Goal: Communication & Community: Answer question/provide support

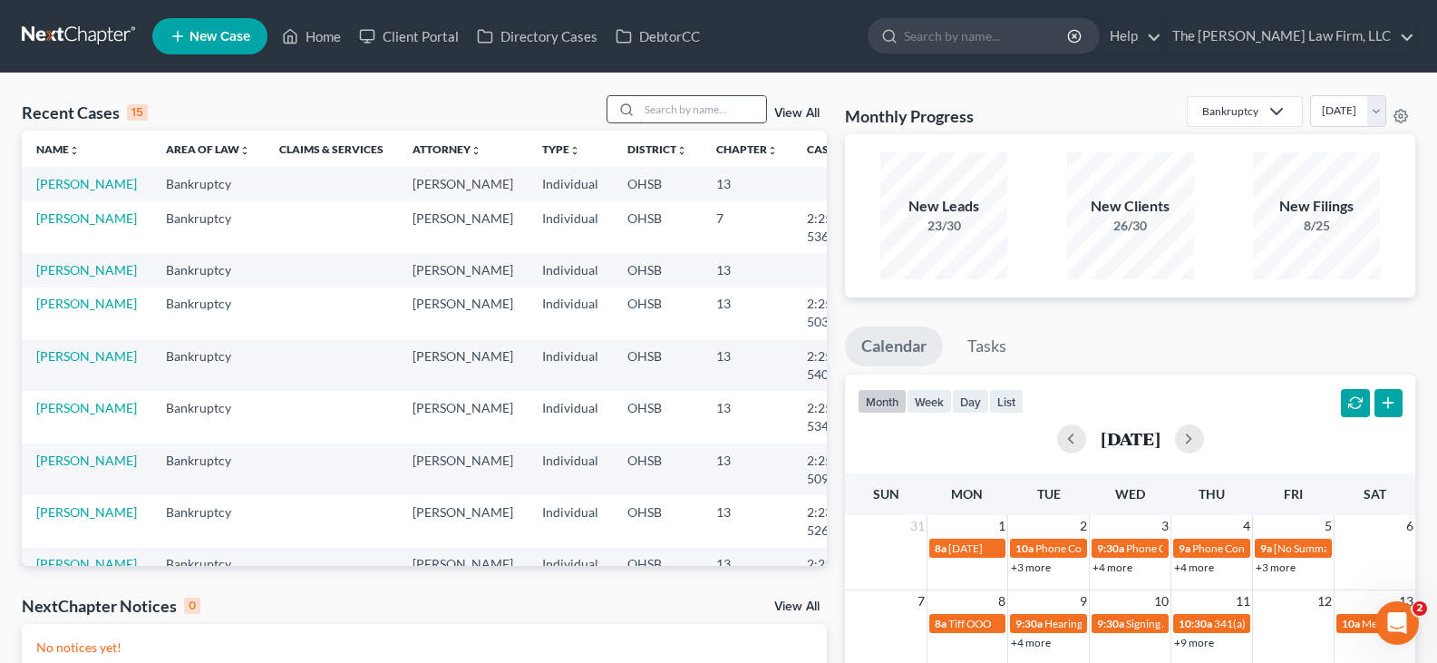
click at [706, 112] on input "search" at bounding box center [702, 109] width 127 height 26
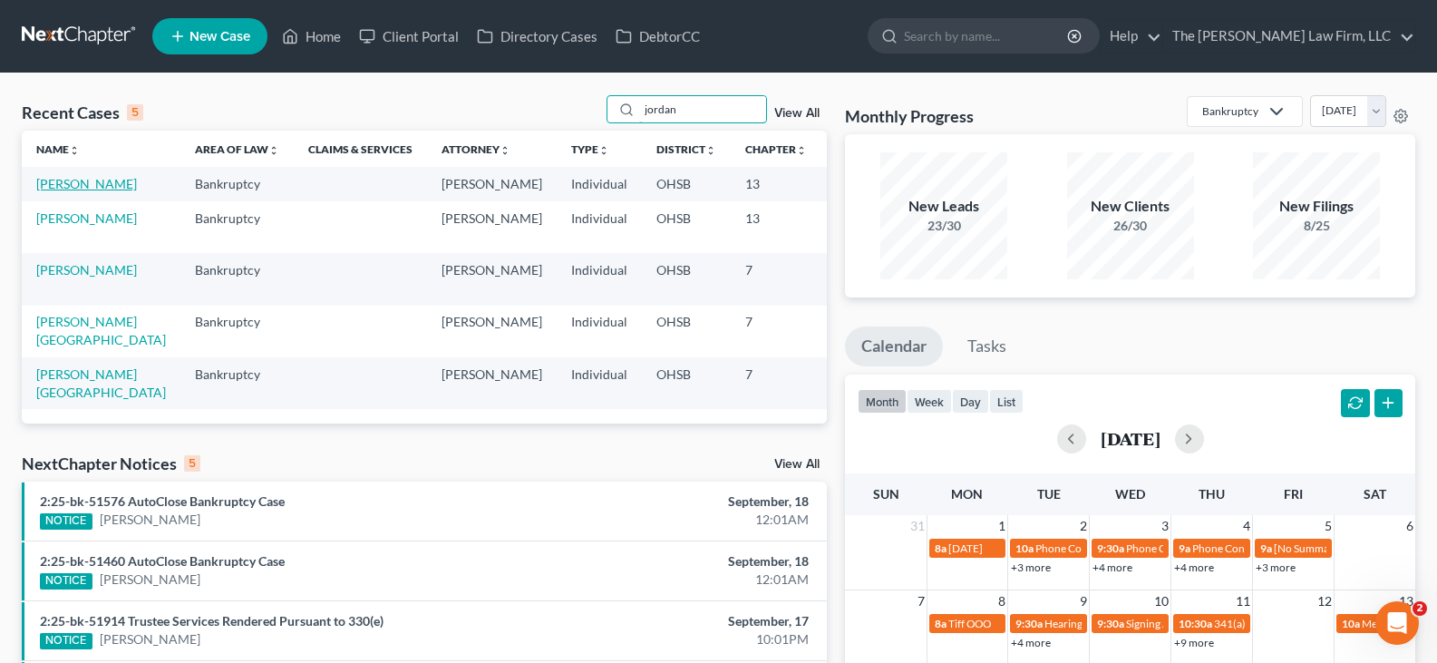
type input "jordan"
click at [60, 191] on link "[PERSON_NAME]" at bounding box center [86, 183] width 101 height 15
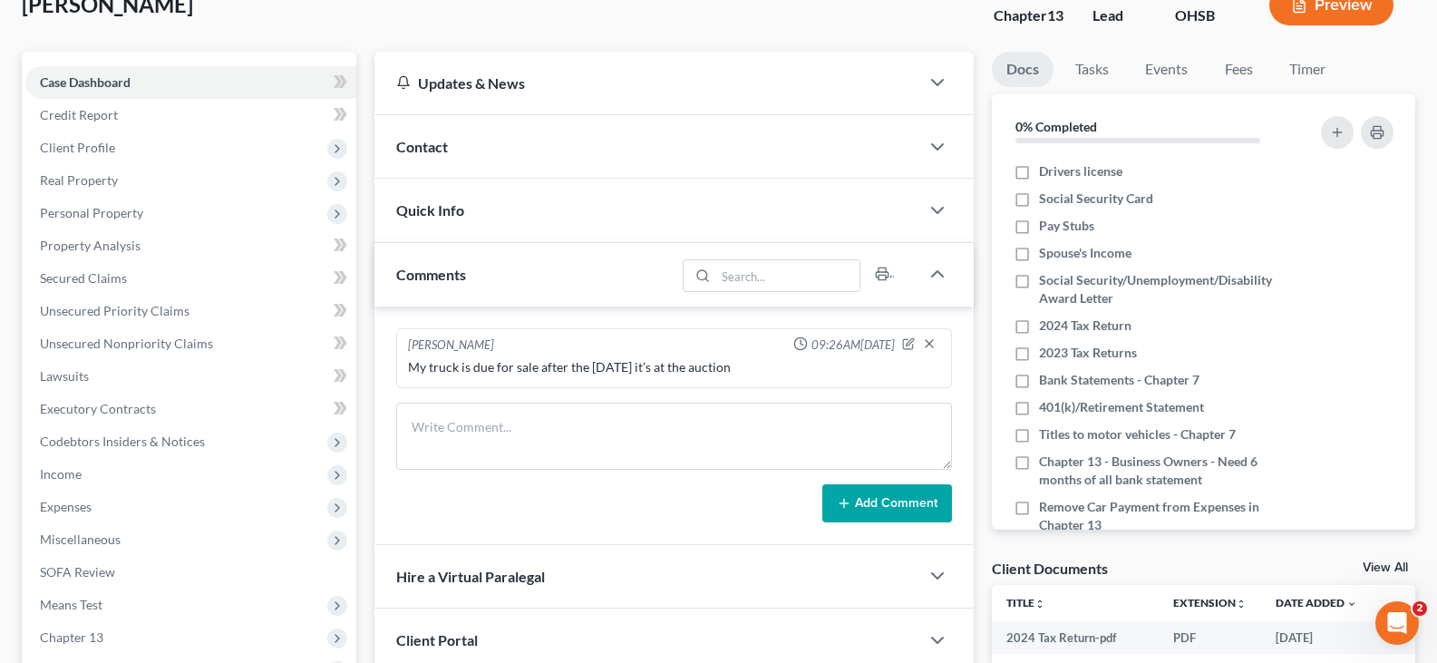
scroll to position [91, 0]
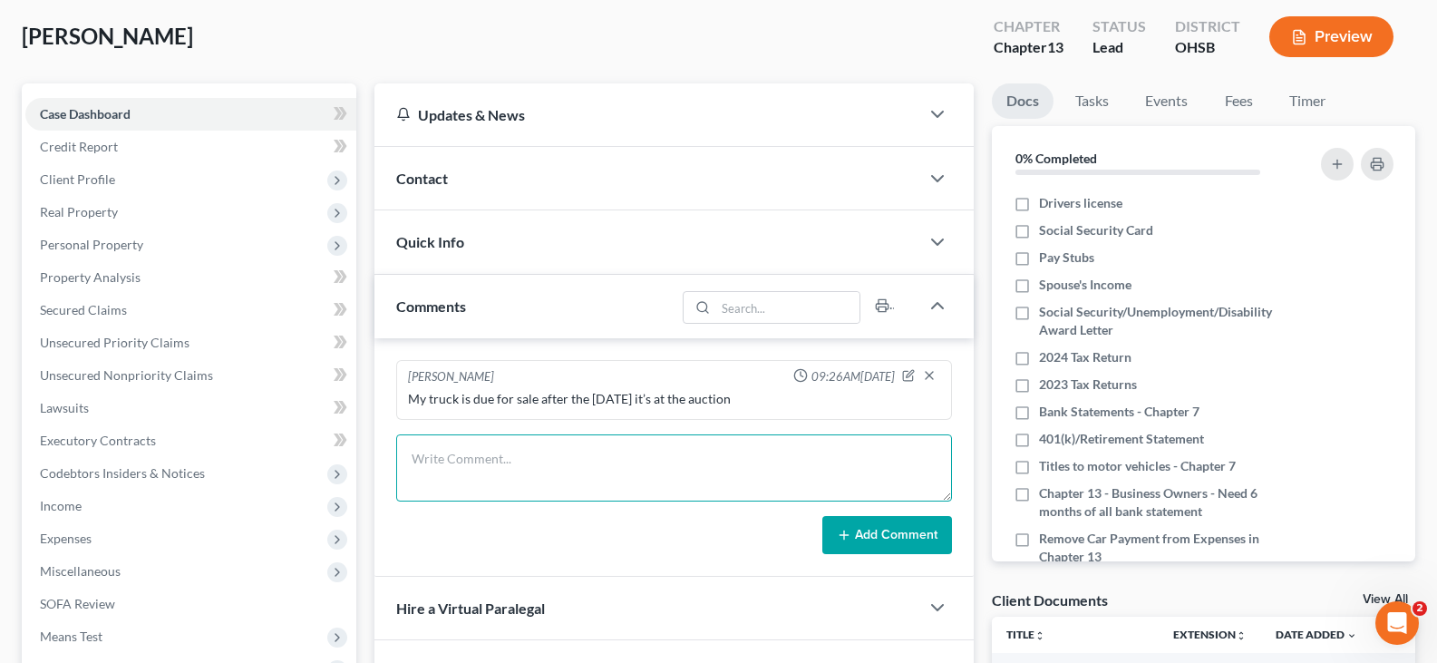
click at [661, 452] on textarea at bounding box center [674, 467] width 556 height 67
paste textarea "Hi [PERSON_NAME], [PERSON_NAME] has sent you a message: I only have the one Wal…"
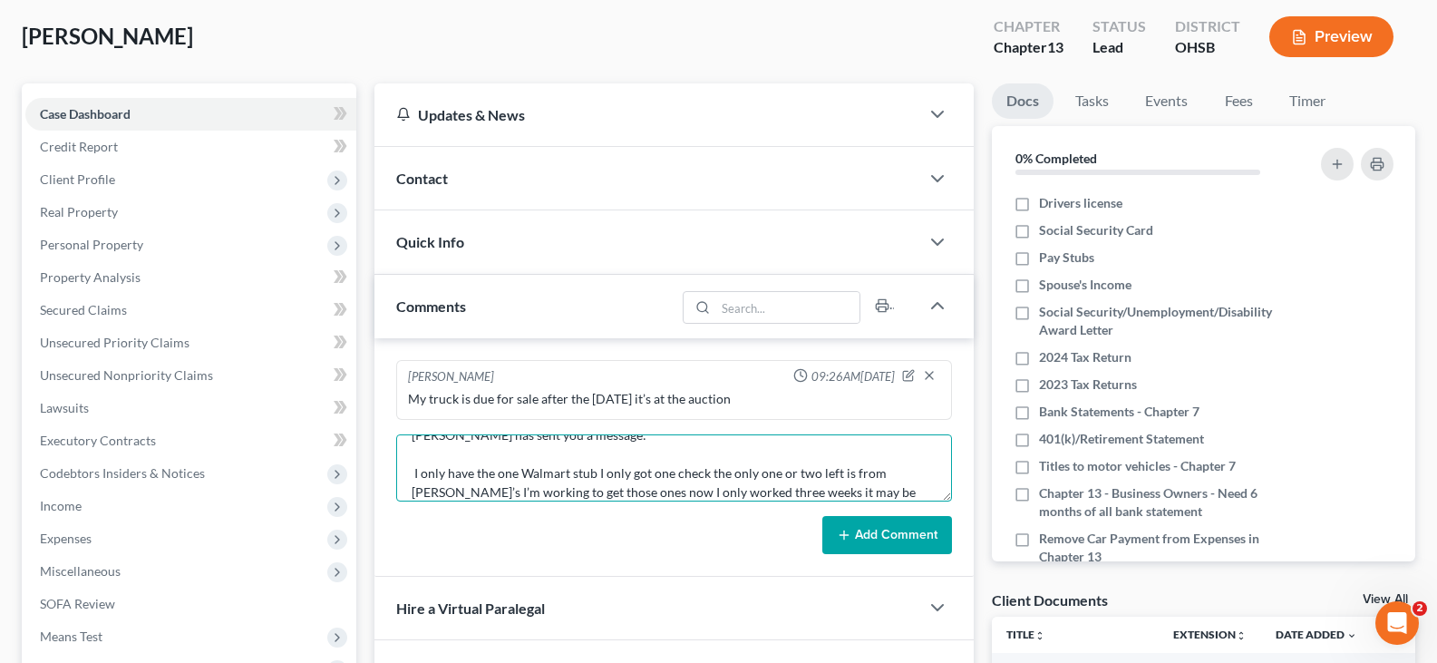
scroll to position [25, 0]
click at [412, 487] on textarea "Hi [PERSON_NAME], [PERSON_NAME] has sent you a message: I only have the one Wal…" at bounding box center [674, 467] width 556 height 67
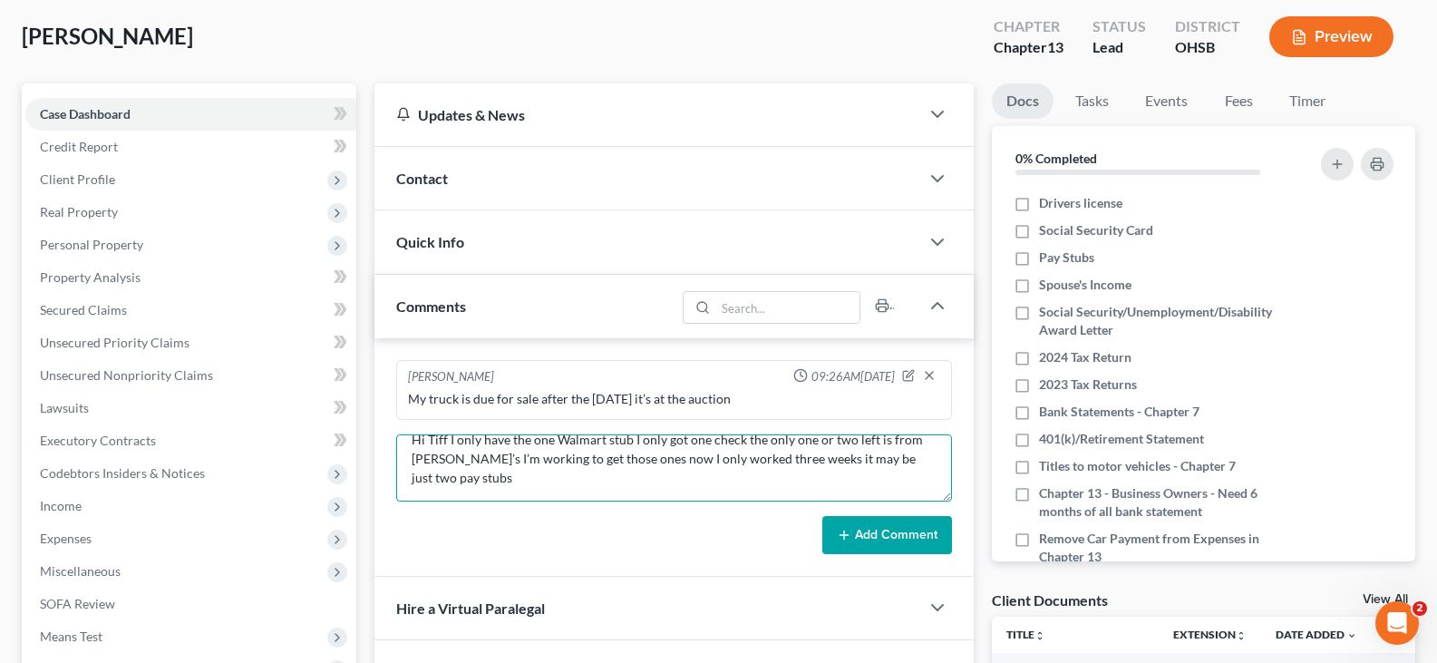
scroll to position [6, 0]
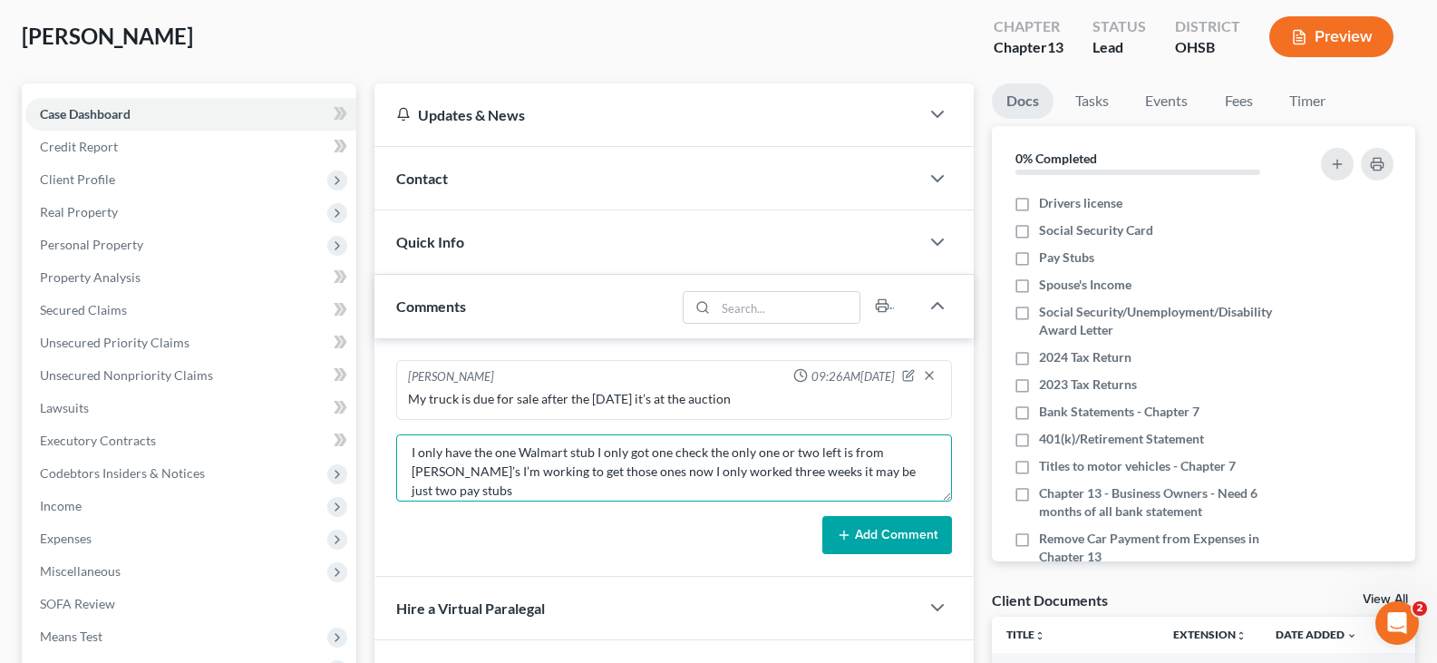
type textarea "I only have the one Walmart stub I only got one check the only one or two left …"
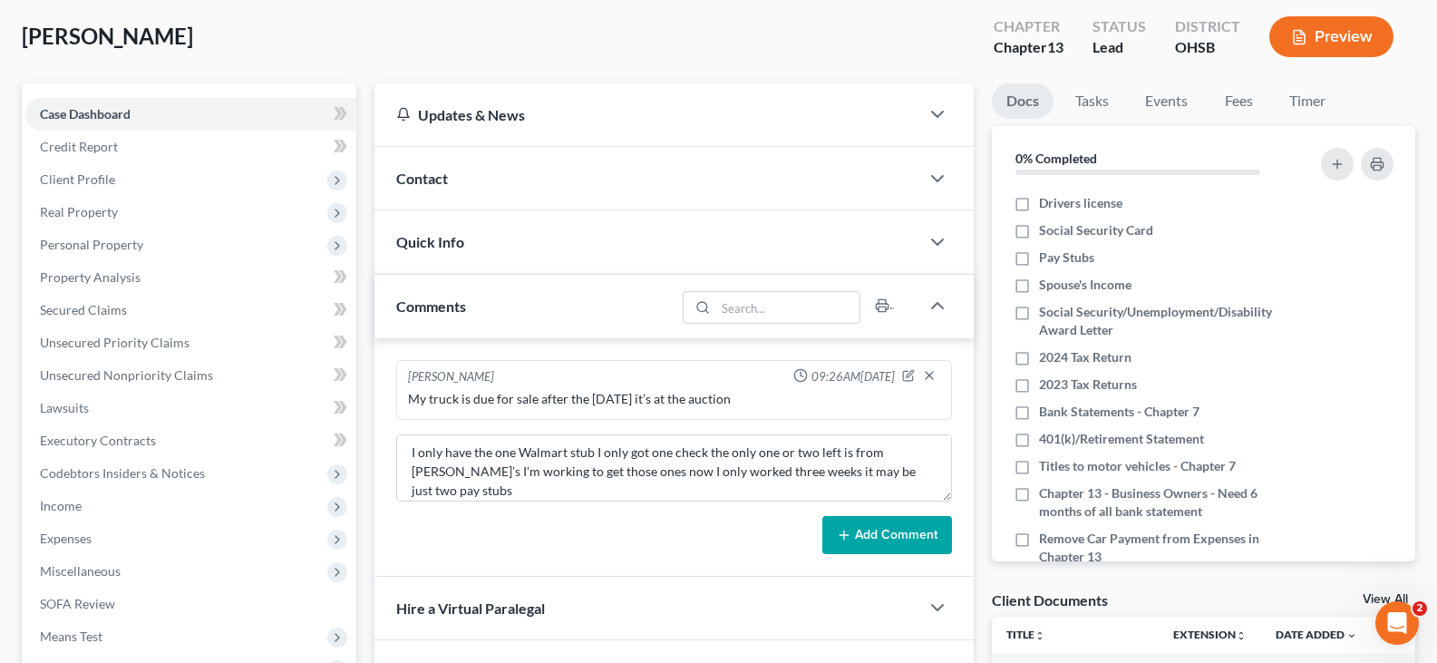
click at [851, 532] on icon at bounding box center [844, 535] width 15 height 15
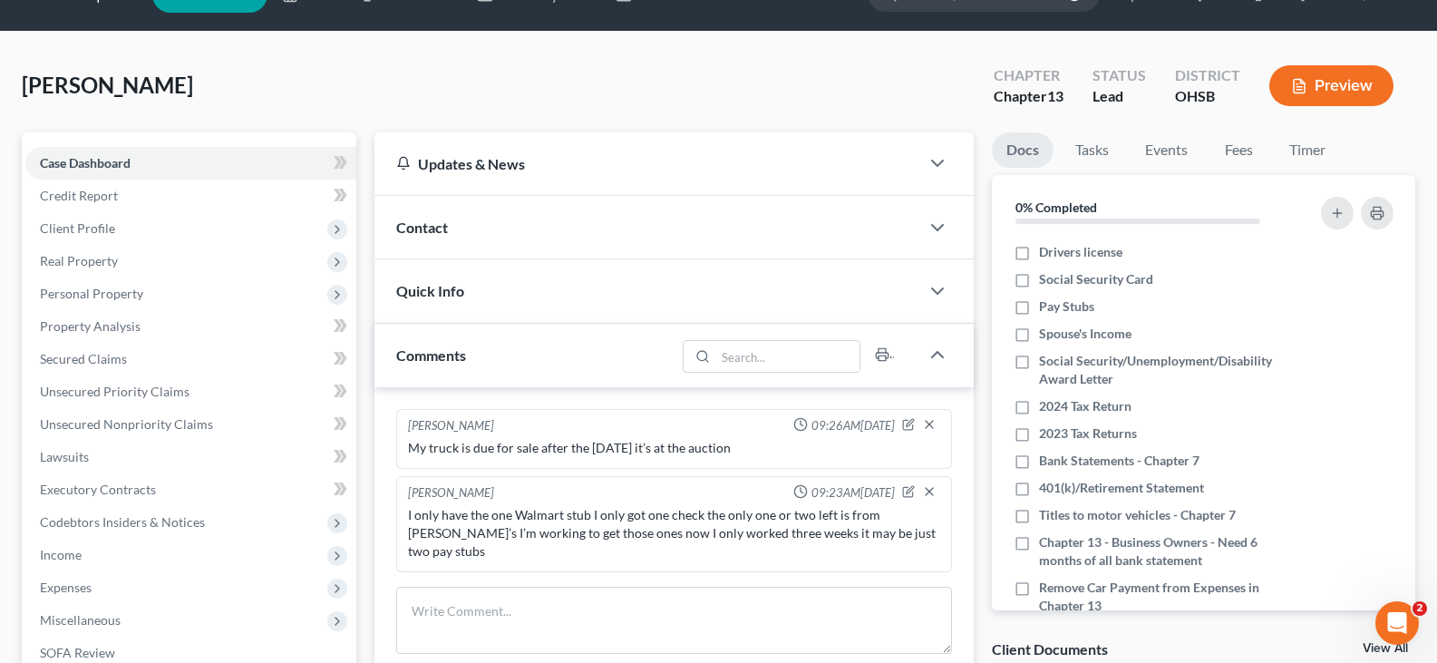
scroll to position [0, 0]
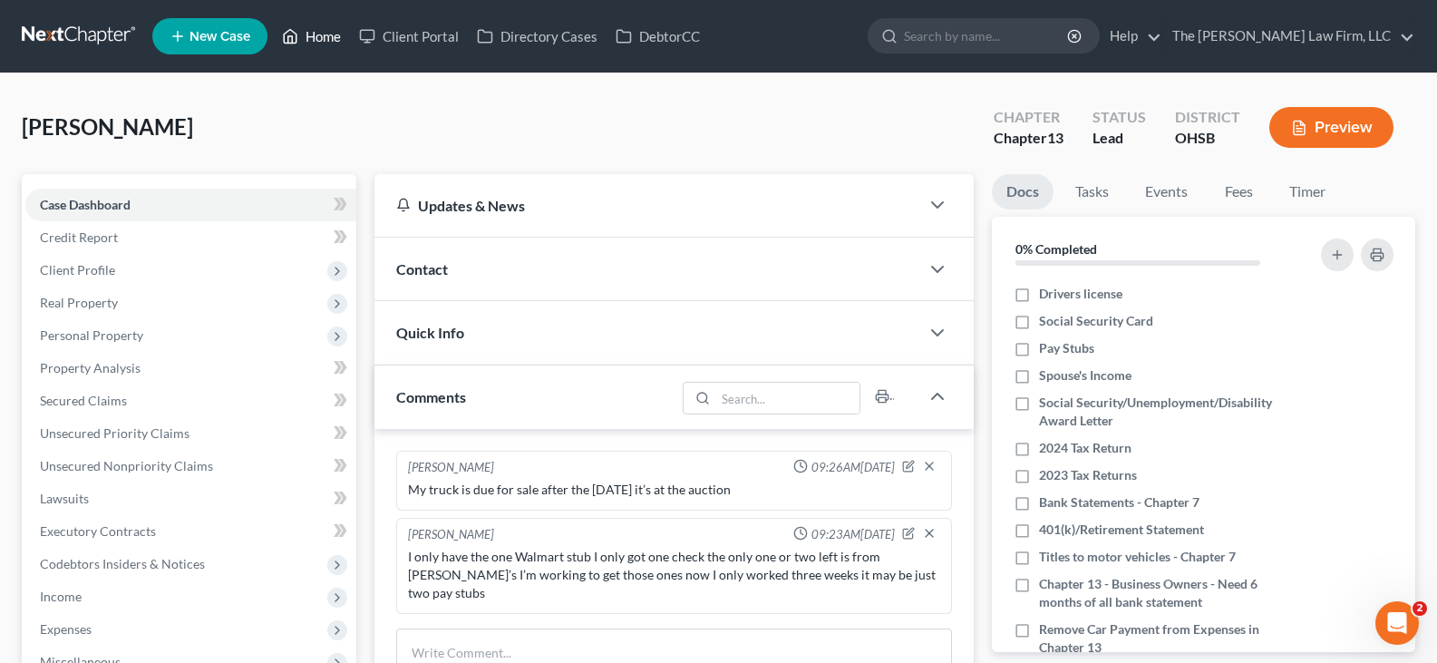
click at [335, 39] on link "Home" at bounding box center [311, 36] width 77 height 33
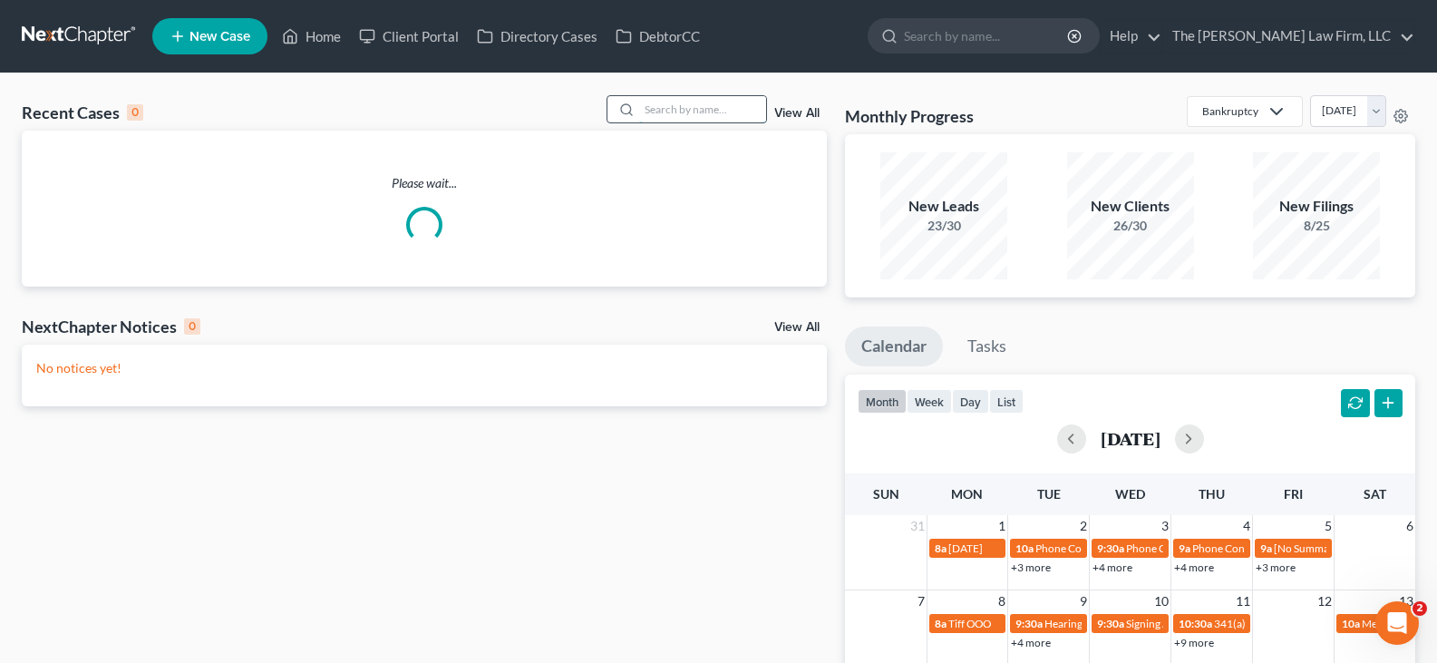
click at [713, 107] on input "search" at bounding box center [702, 109] width 127 height 26
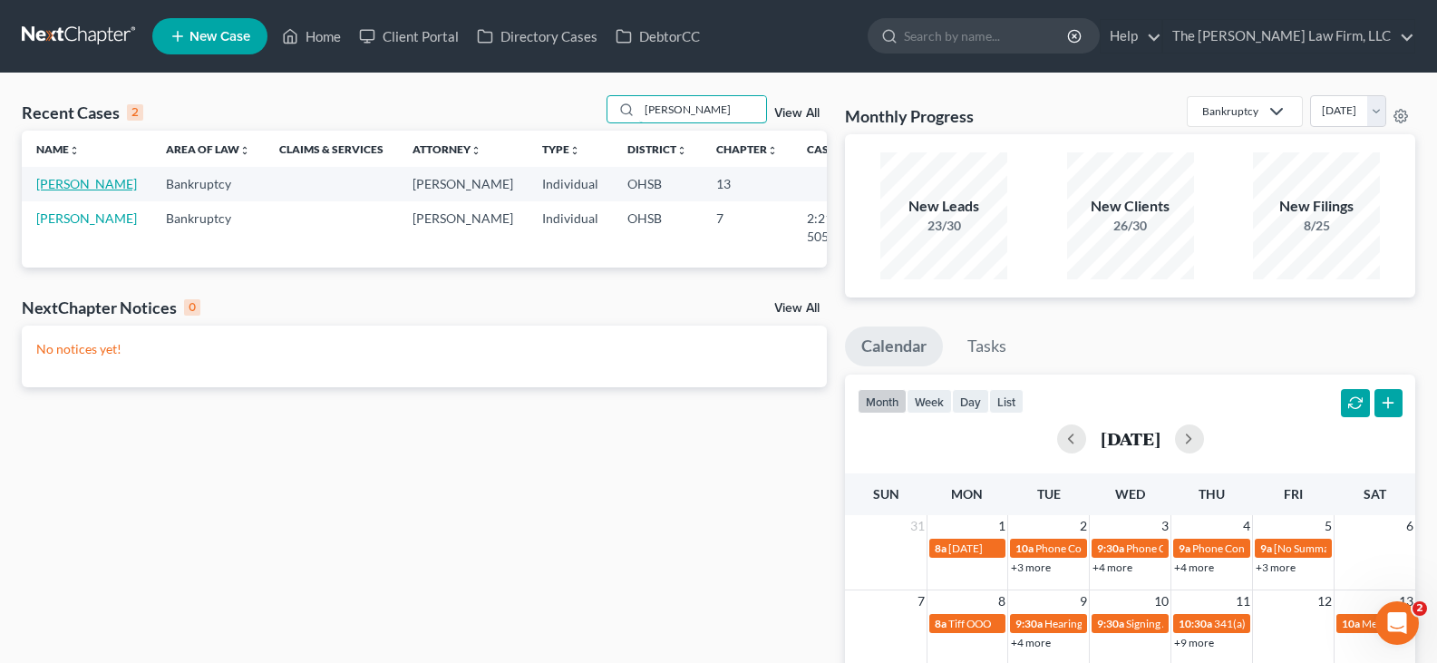
type input "[PERSON_NAME]"
click at [59, 191] on link "[PERSON_NAME]" at bounding box center [86, 183] width 101 height 15
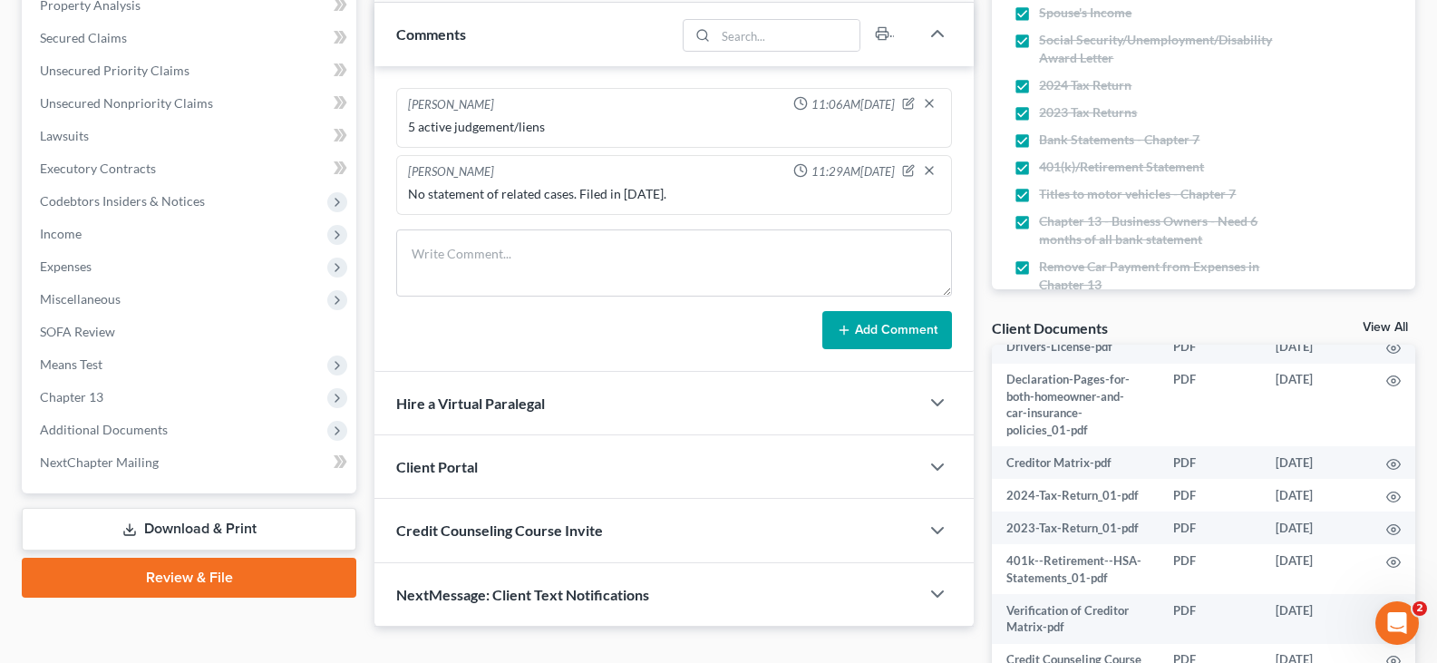
scroll to position [396, 0]
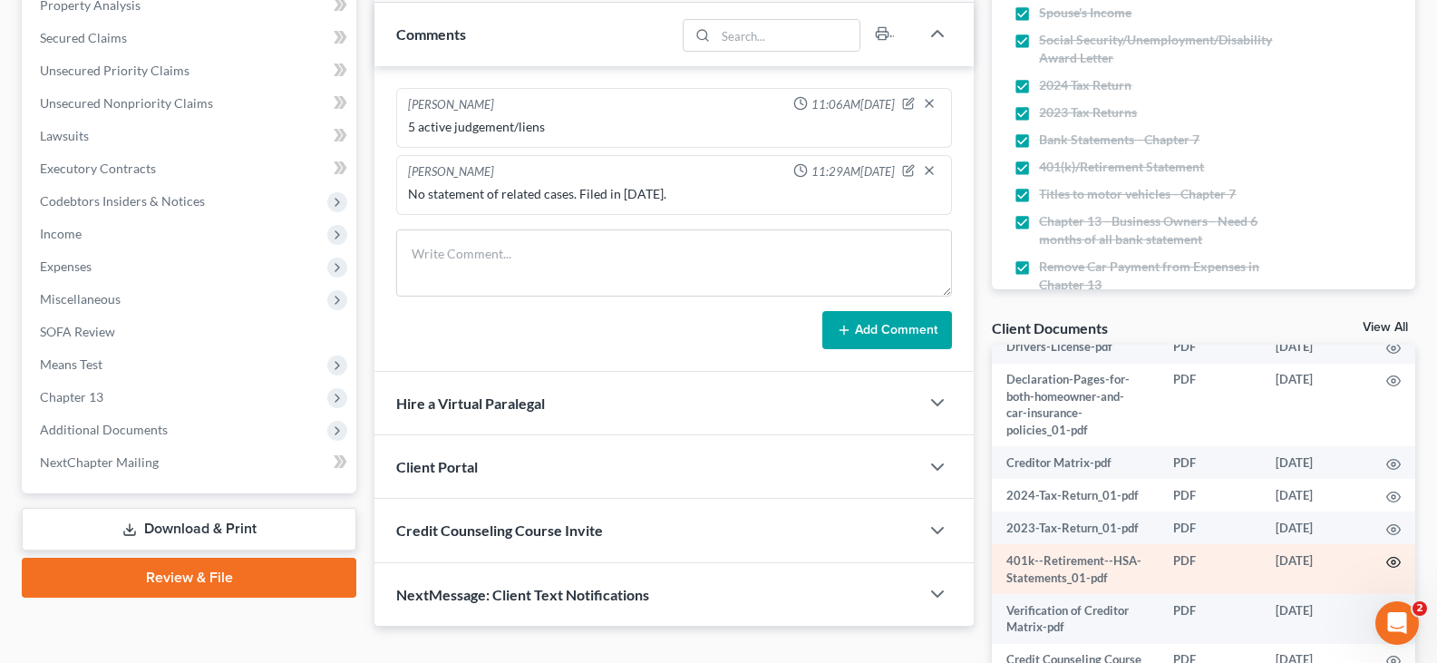
click at [1387, 555] on icon "button" at bounding box center [1394, 562] width 15 height 15
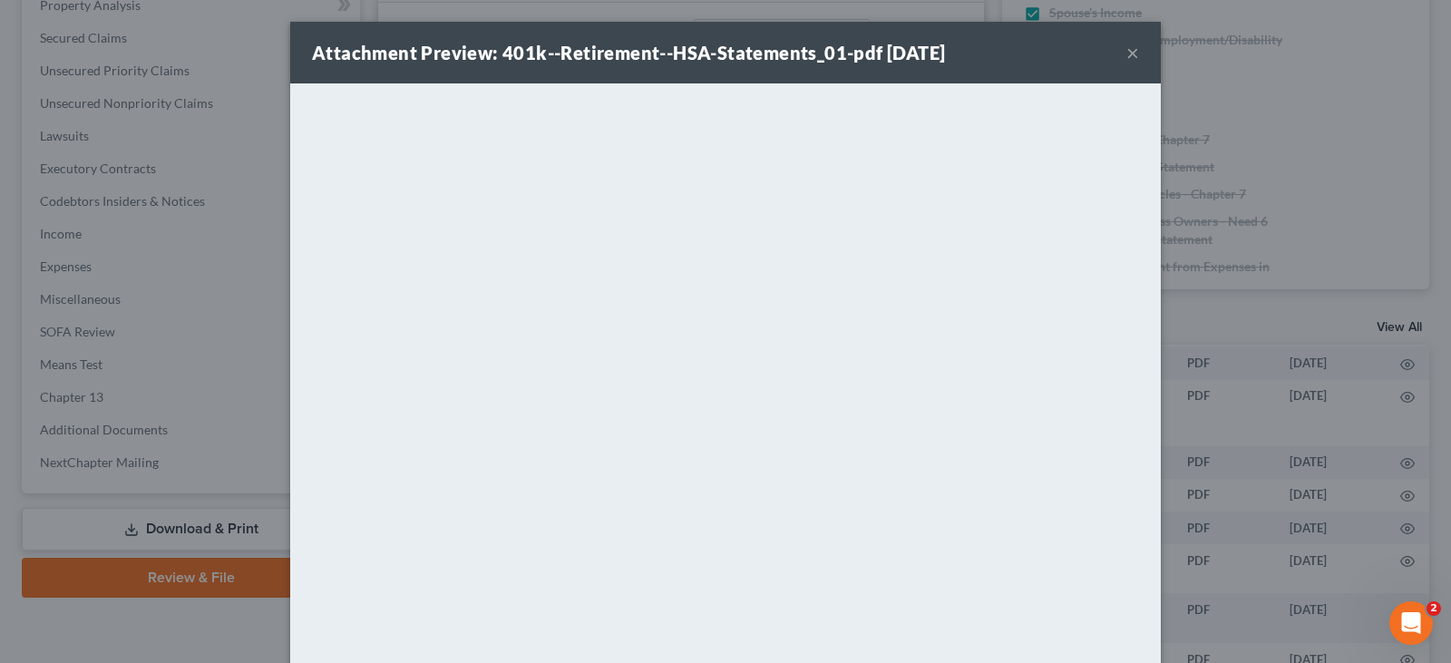
click at [1126, 54] on button "×" at bounding box center [1132, 53] width 13 height 22
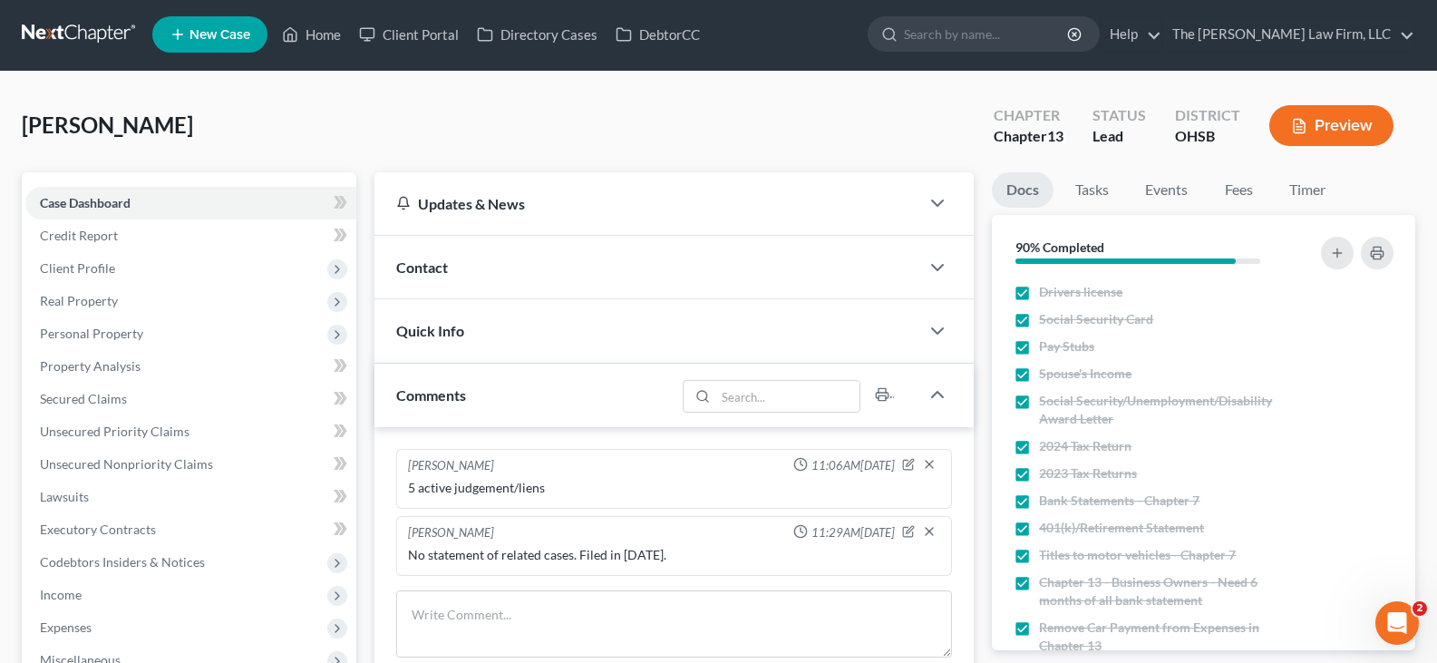
scroll to position [0, 0]
